Goal: Transaction & Acquisition: Purchase product/service

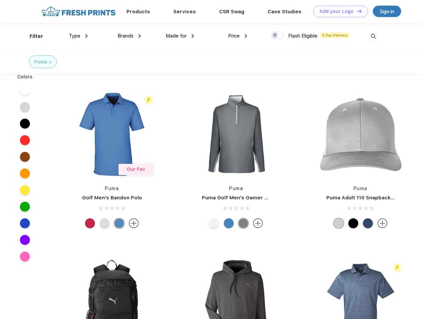
click at [338, 11] on link "Add your Logo Design Tool" at bounding box center [340, 12] width 55 height 12
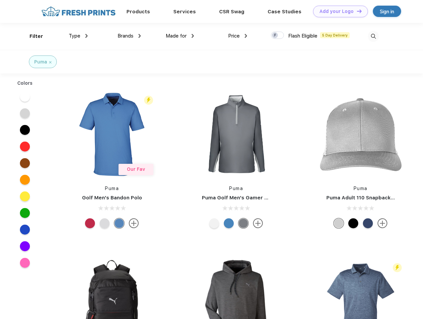
click at [0, 0] on div "Design Tool" at bounding box center [0, 0] width 0 height 0
click at [357, 11] on link "Add your Logo Design Tool" at bounding box center [340, 12] width 55 height 12
click at [32, 36] on div "Filter" at bounding box center [37, 37] width 14 height 8
click at [78, 36] on span "Type" at bounding box center [75, 36] width 12 height 6
click at [129, 36] on span "Brands" at bounding box center [126, 36] width 16 height 6
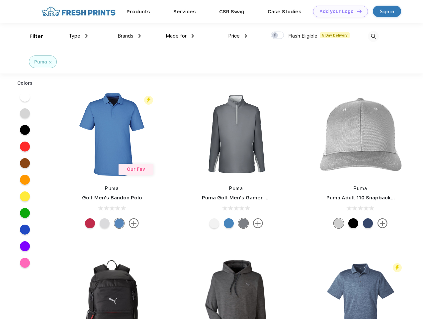
click at [180, 36] on span "Made for" at bounding box center [176, 36] width 21 height 6
click at [238, 36] on span "Price" at bounding box center [234, 36] width 12 height 6
click at [278, 36] on div at bounding box center [277, 35] width 13 height 7
click at [275, 36] on input "checkbox" at bounding box center [273, 33] width 4 height 4
click at [374, 36] on img at bounding box center [373, 36] width 11 height 11
